Goal: Information Seeking & Learning: Compare options

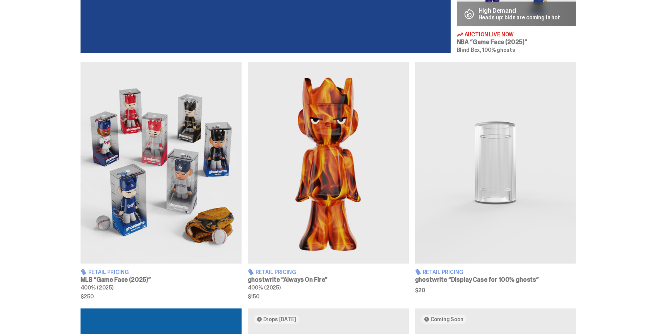
scroll to position [463, 0]
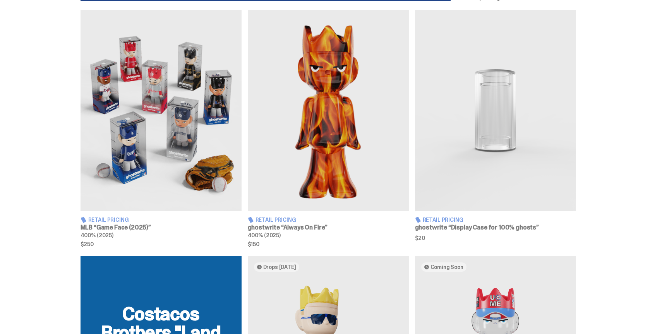
click at [301, 182] on img at bounding box center [328, 110] width 161 height 201
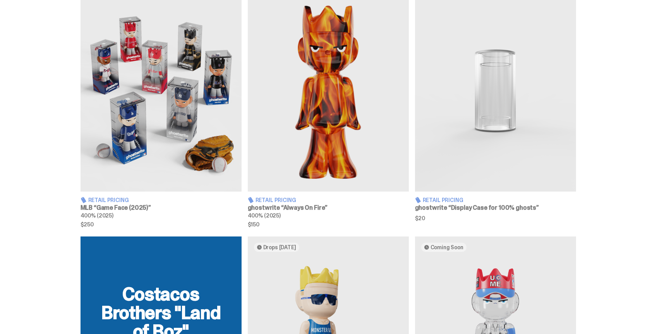
scroll to position [483, 0]
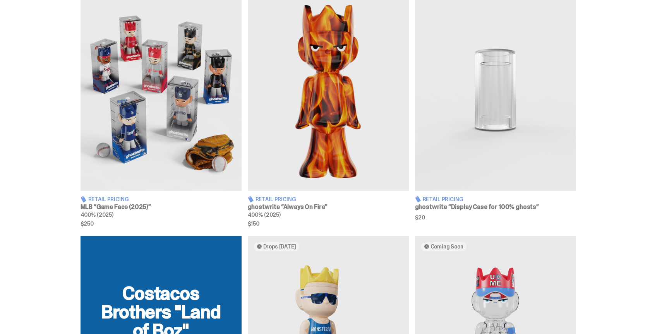
click at [207, 136] on img at bounding box center [160, 90] width 161 height 201
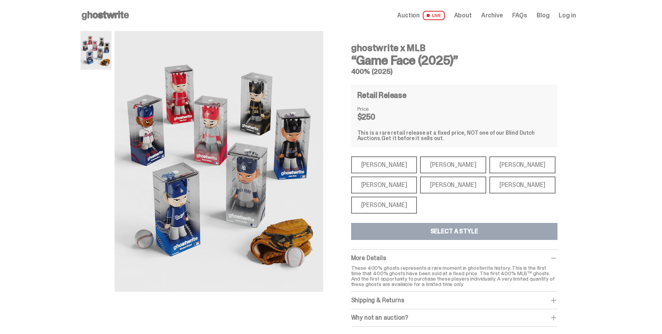
click at [390, 171] on div "[PERSON_NAME]" at bounding box center [384, 164] width 66 height 17
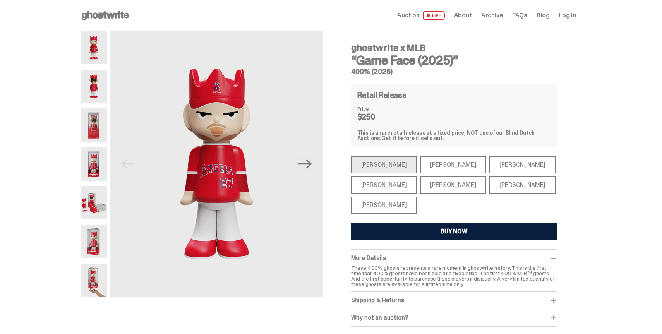
click at [420, 167] on div "[PERSON_NAME]" at bounding box center [453, 164] width 66 height 17
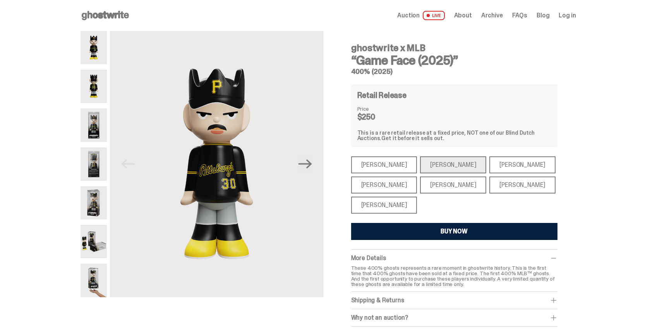
click at [428, 187] on div "[PERSON_NAME]" at bounding box center [453, 184] width 66 height 17
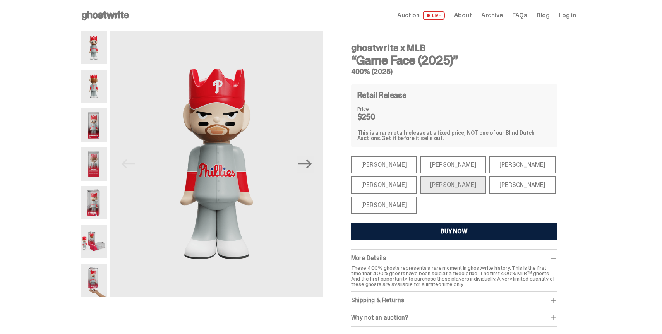
click at [489, 190] on div "[PERSON_NAME]" at bounding box center [522, 184] width 66 height 17
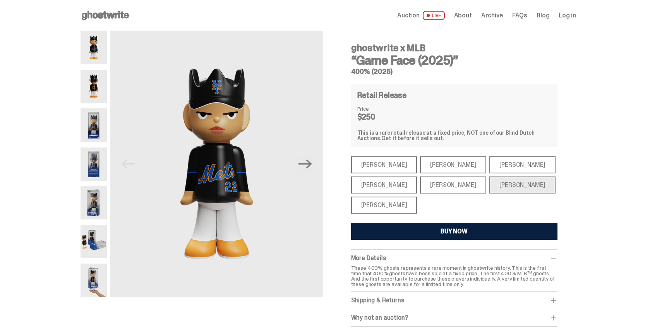
click at [489, 170] on div "[PERSON_NAME]" at bounding box center [522, 164] width 66 height 17
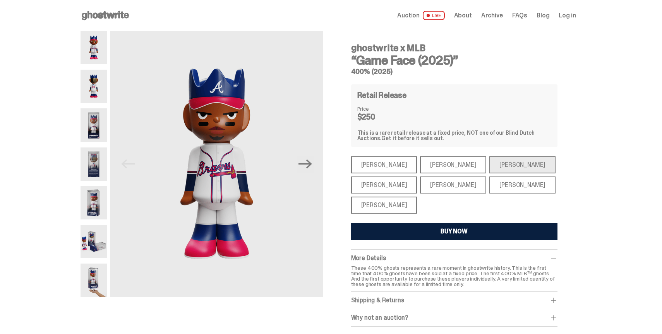
click at [397, 201] on div "[PERSON_NAME]" at bounding box center [384, 205] width 66 height 17
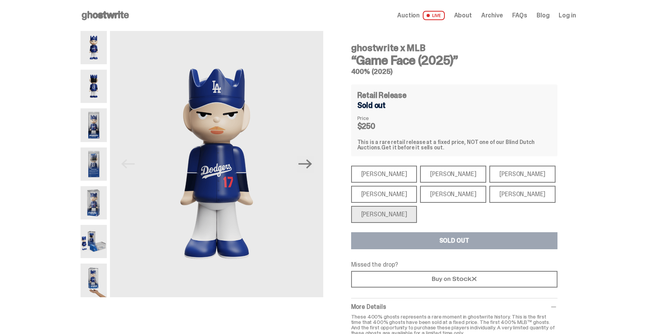
click at [394, 192] on div "[PERSON_NAME]" at bounding box center [384, 194] width 66 height 17
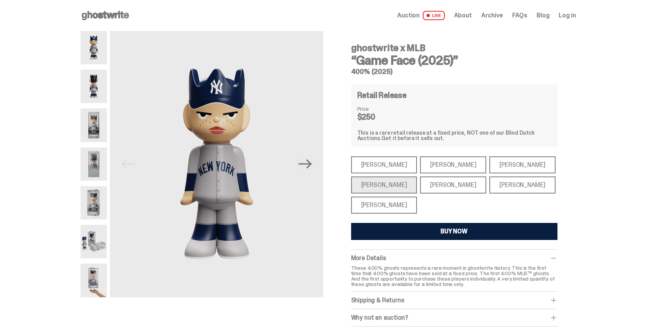
click at [384, 171] on div "[PERSON_NAME]" at bounding box center [384, 164] width 66 height 17
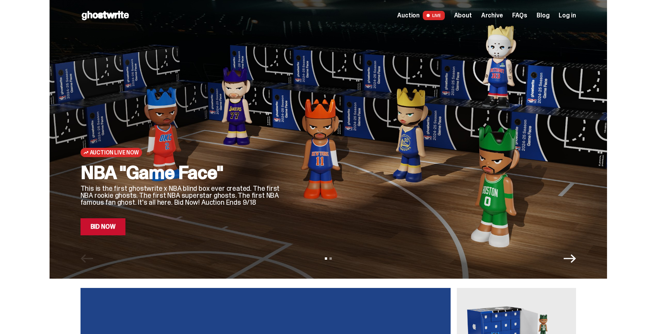
click at [430, 13] on span "LIVE" at bounding box center [434, 15] width 22 height 9
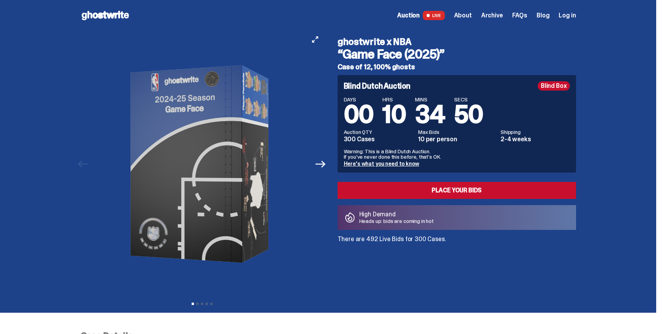
click at [317, 159] on button "Next" at bounding box center [320, 164] width 17 height 17
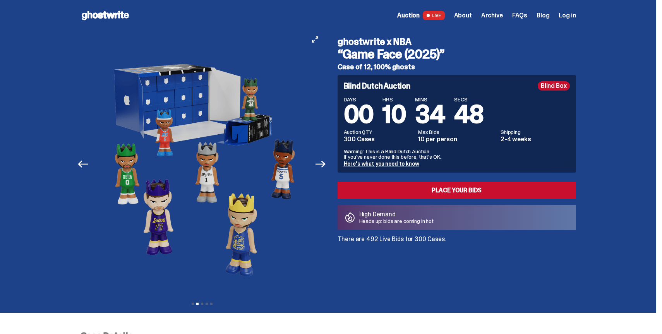
click at [314, 163] on div at bounding box center [201, 164] width 243 height 266
click at [320, 165] on icon "Next" at bounding box center [320, 164] width 10 height 10
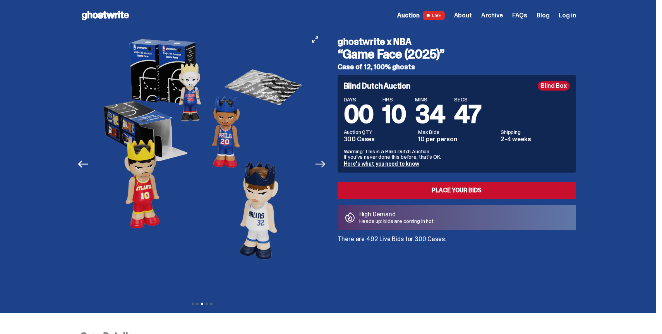
click at [320, 165] on icon "Next" at bounding box center [320, 164] width 10 height 10
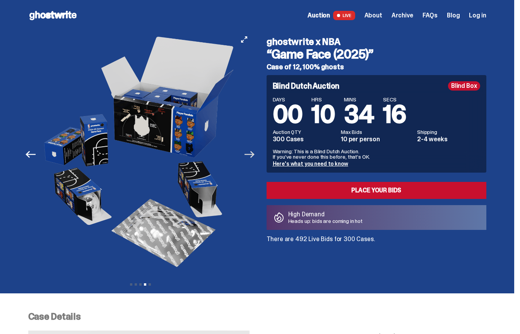
click at [254, 155] on icon "Next" at bounding box center [250, 154] width 10 height 10
